Goal: Information Seeking & Learning: Learn about a topic

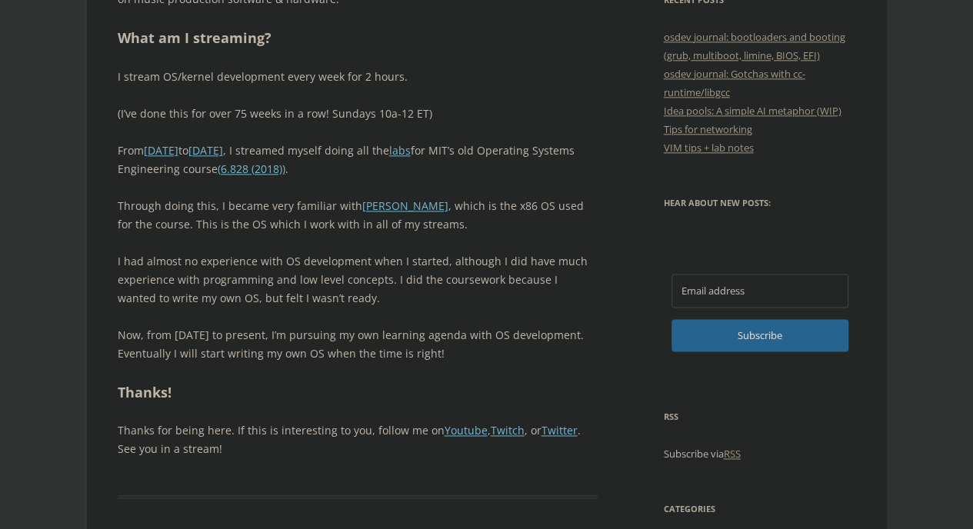
scroll to position [846, 0]
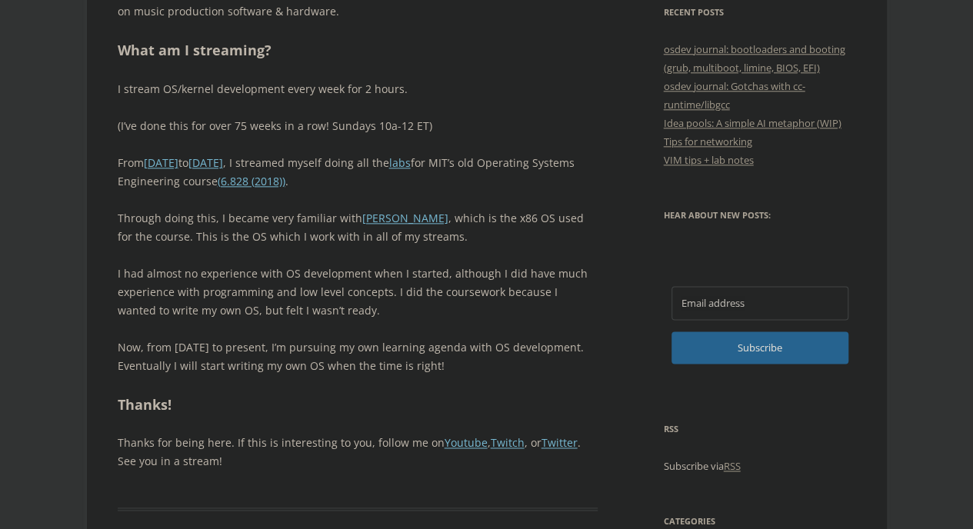
drag, startPoint x: 445, startPoint y: 178, endPoint x: 467, endPoint y: 62, distance: 118.1
drag, startPoint x: 467, startPoint y: 62, endPoint x: 429, endPoint y: 15, distance: 60.8
click at [429, 15] on p "I’m an aspiring systems programmer. Professionally, I used to work in infosec, …" at bounding box center [358, 2] width 481 height 37
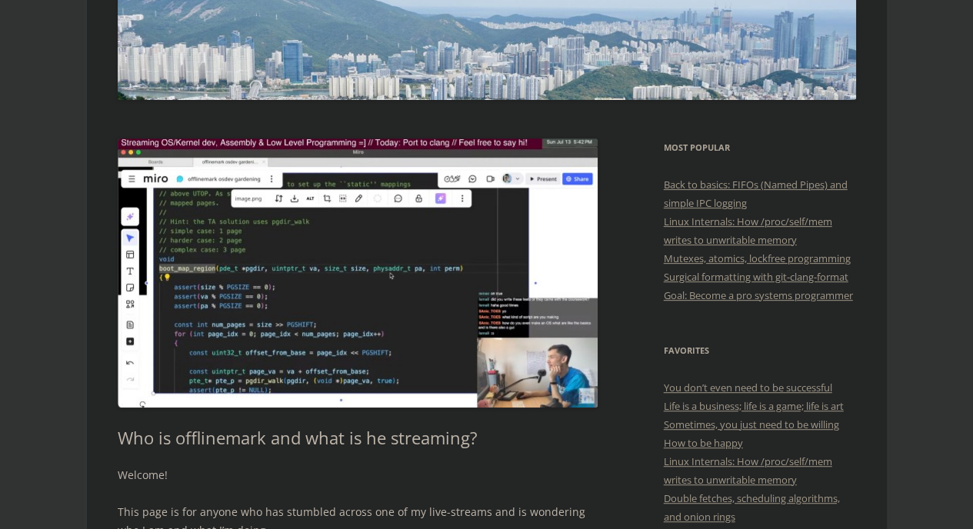
scroll to position [0, 0]
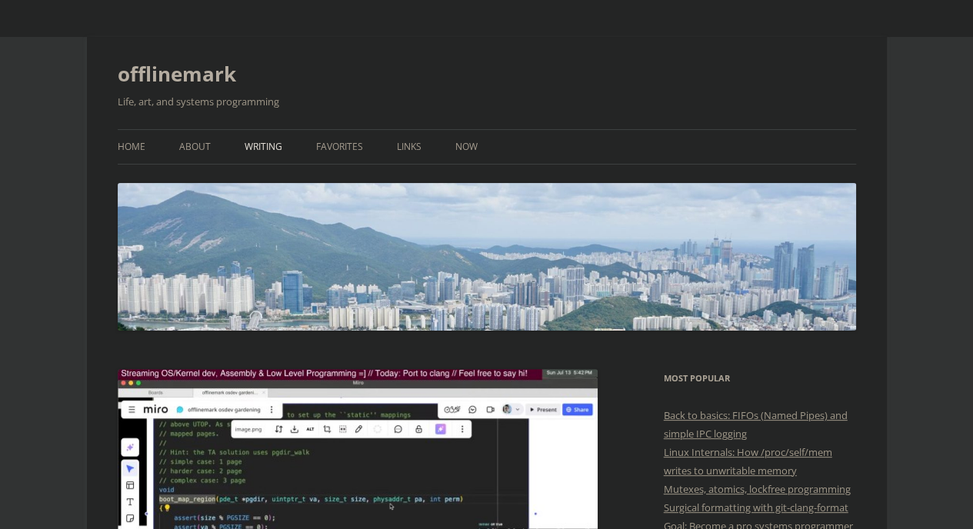
click at [241, 148] on ul "Home About Writing Favorites Links Now" at bounding box center [487, 146] width 738 height 35
click at [263, 148] on link "Writing" at bounding box center [263, 147] width 38 height 34
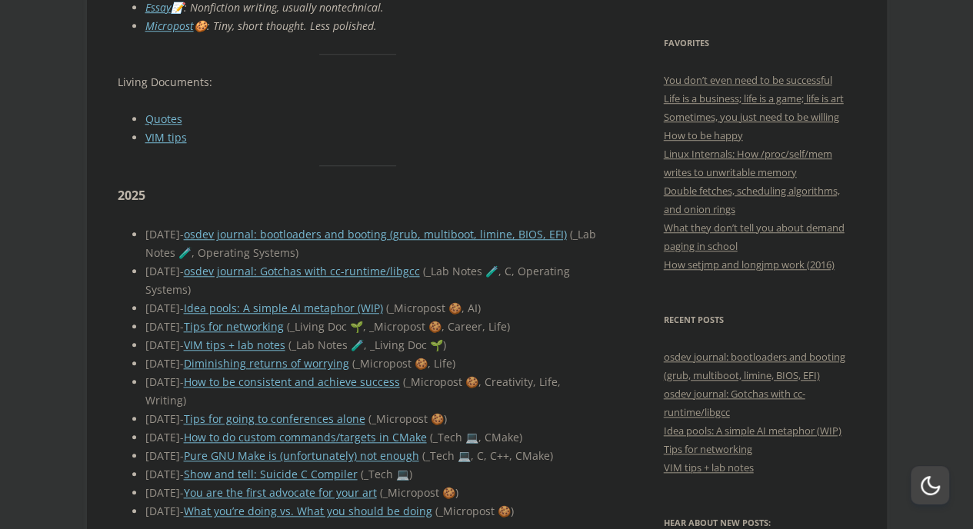
scroll to position [520, 0]
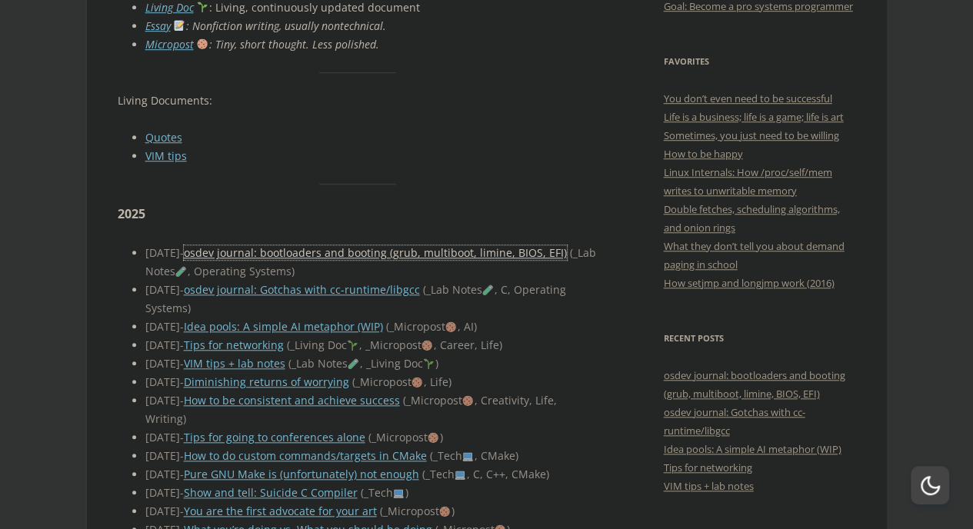
click at [352, 245] on link "osdev journal: bootloaders and booting (grub, multiboot, limine, BIOS, EFI)" at bounding box center [375, 252] width 383 height 15
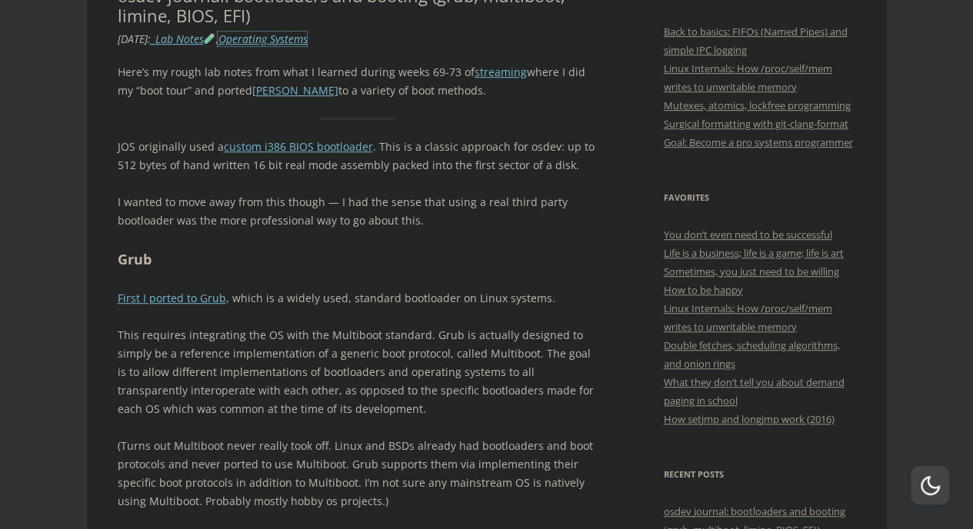
scroll to position [384, 0]
click at [204, 301] on link "First I ported to Grub" at bounding box center [172, 297] width 108 height 15
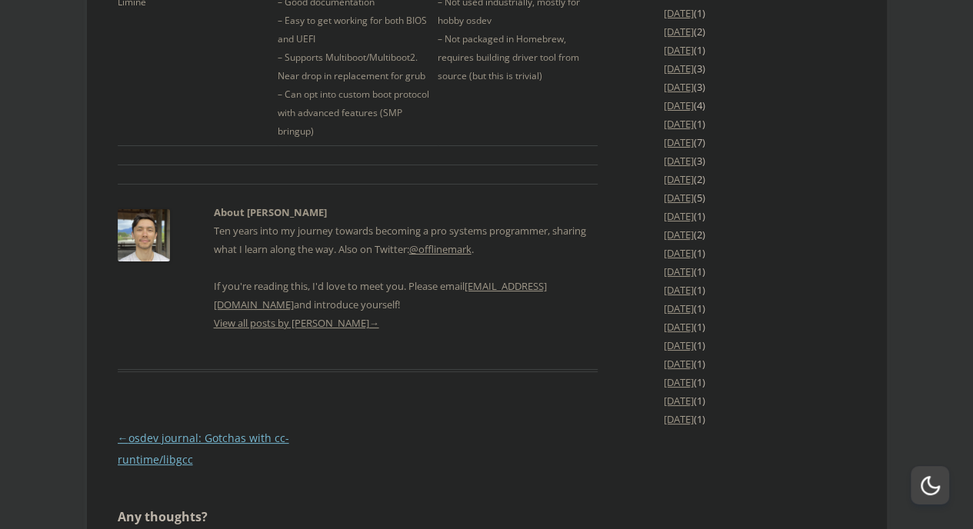
scroll to position [3045, 0]
